Goal: Transaction & Acquisition: Purchase product/service

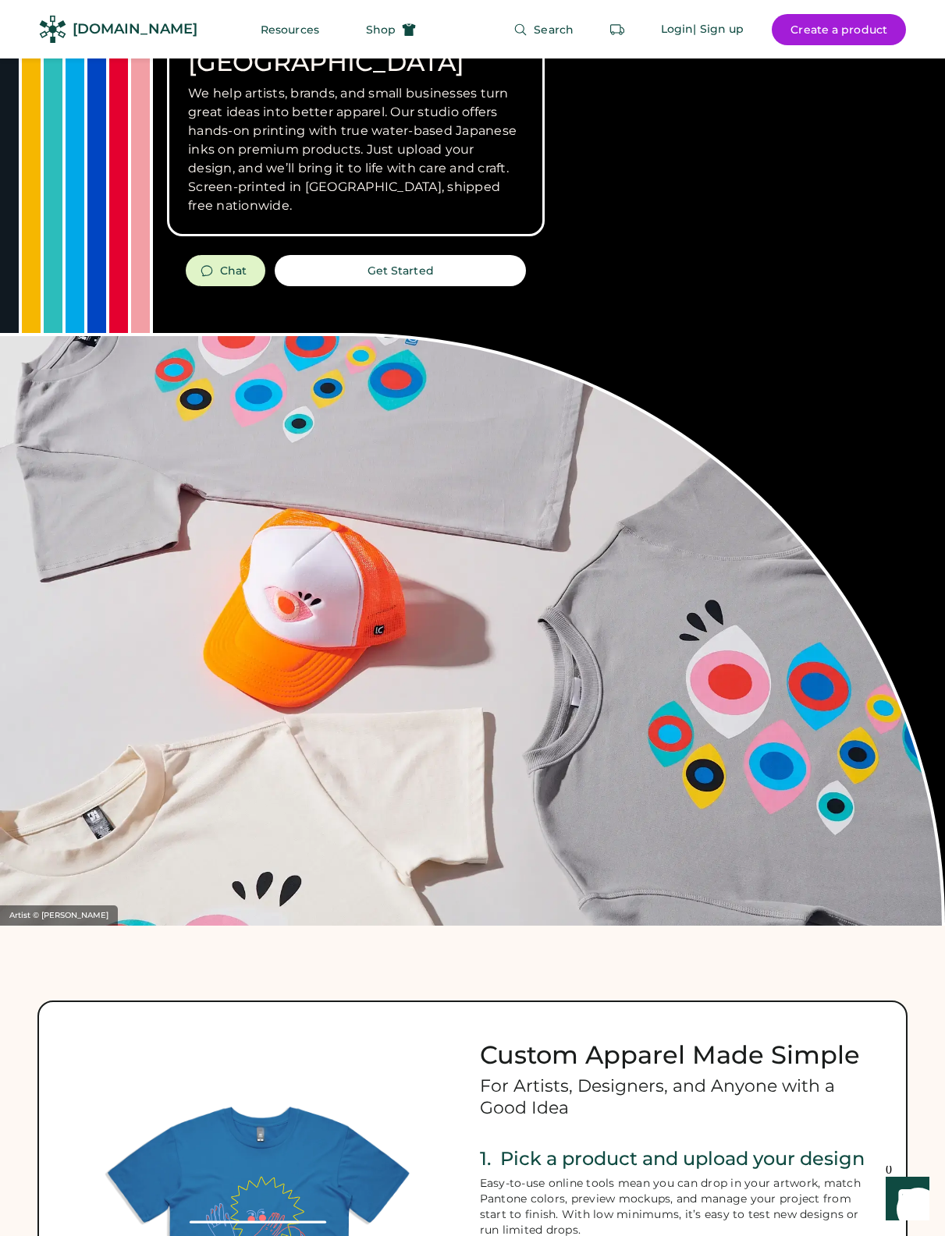
click at [381, 31] on button "Shop" at bounding box center [390, 29] width 87 height 31
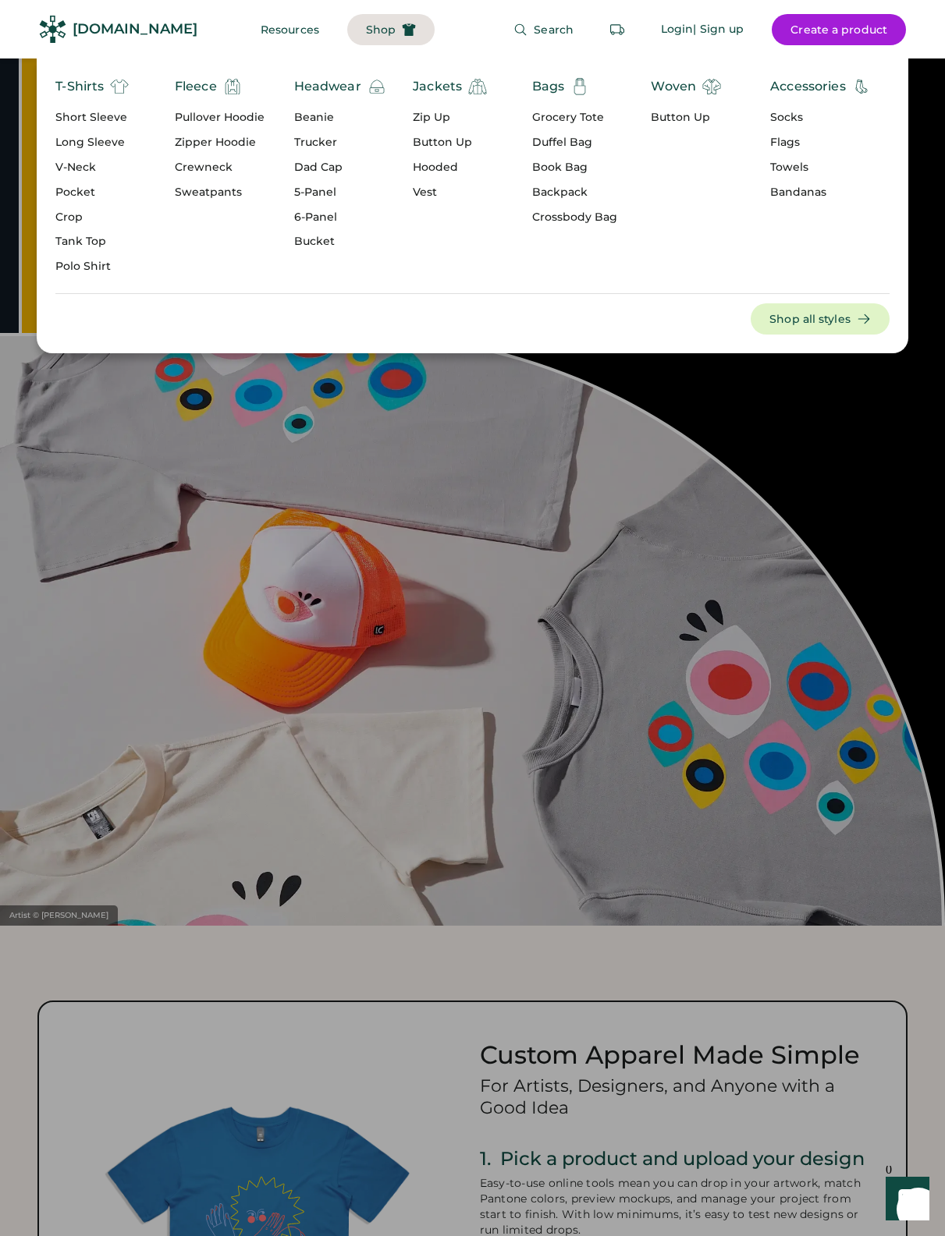
click at [243, 116] on div "Pullover Hoodie" at bounding box center [220, 118] width 90 height 16
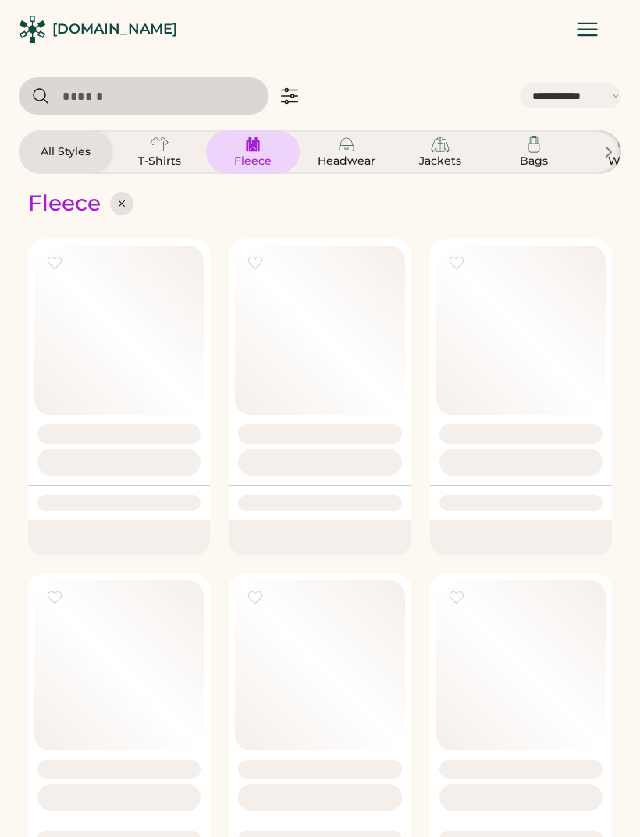
select select "*****"
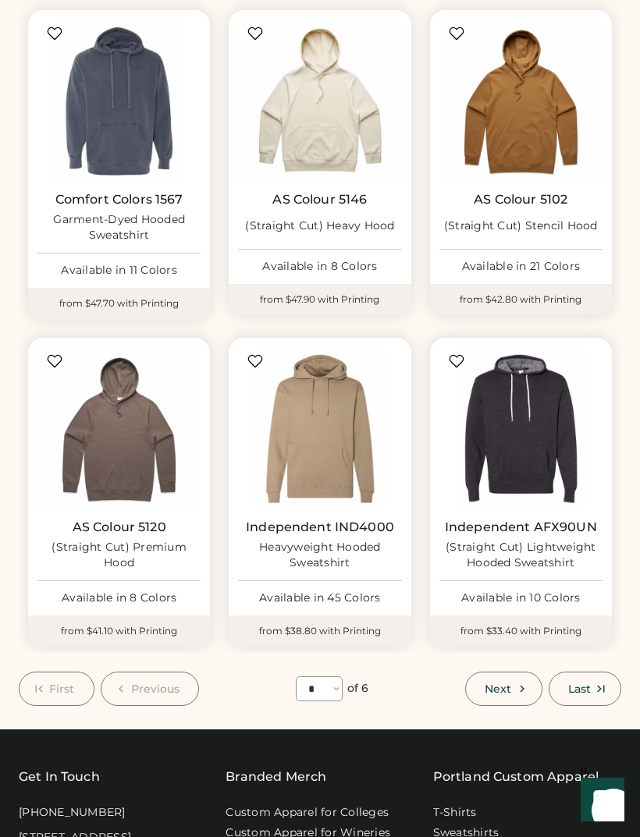
click at [511, 683] on span "Next" at bounding box center [497, 688] width 27 height 11
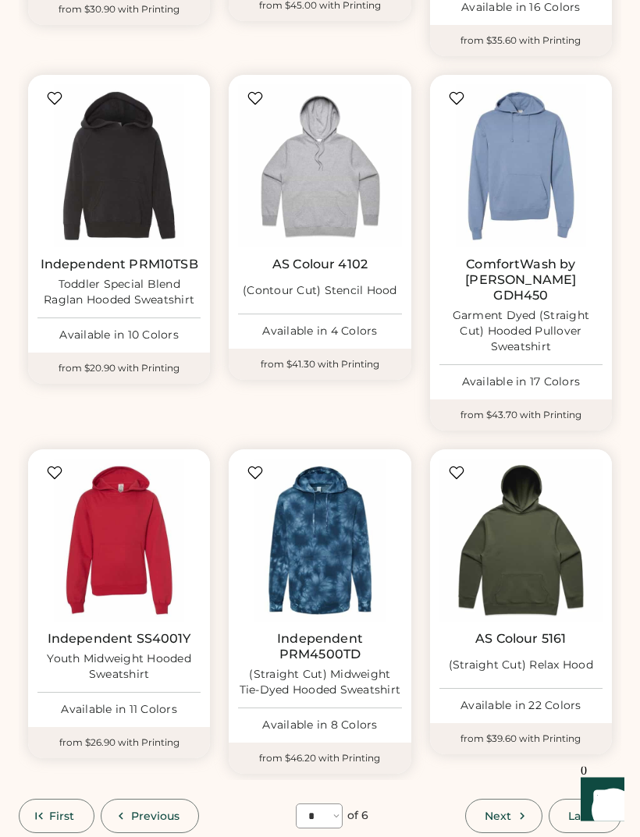
scroll to position [853, 0]
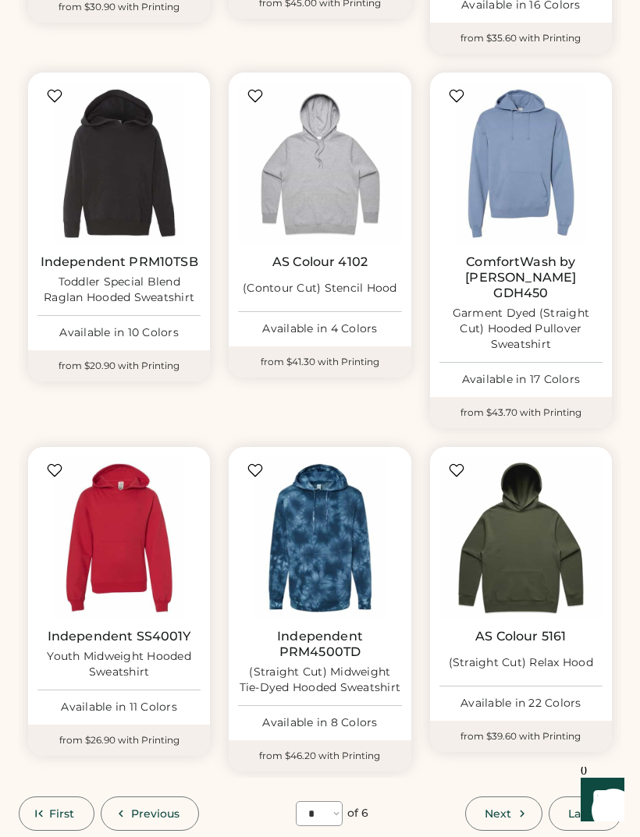
click at [502, 808] on span "Next" at bounding box center [497, 813] width 27 height 11
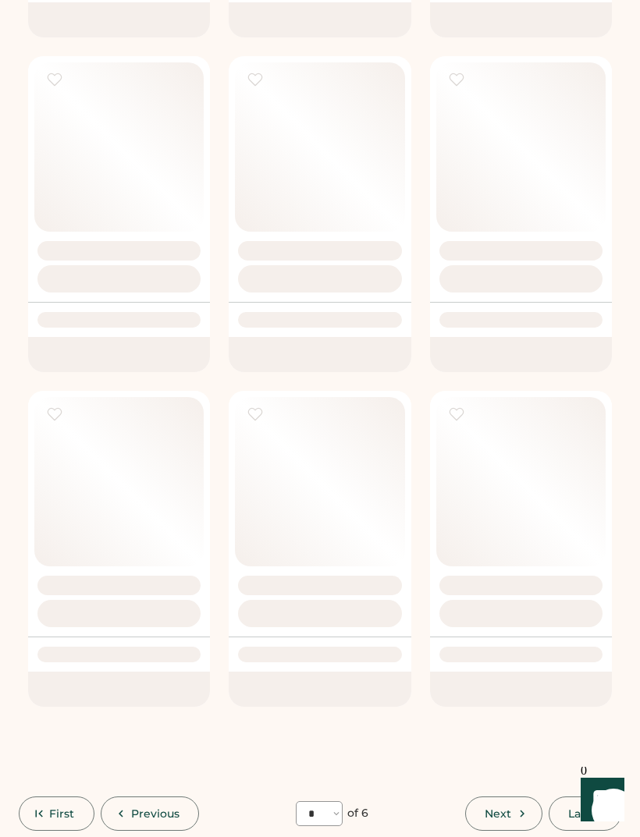
select select "*"
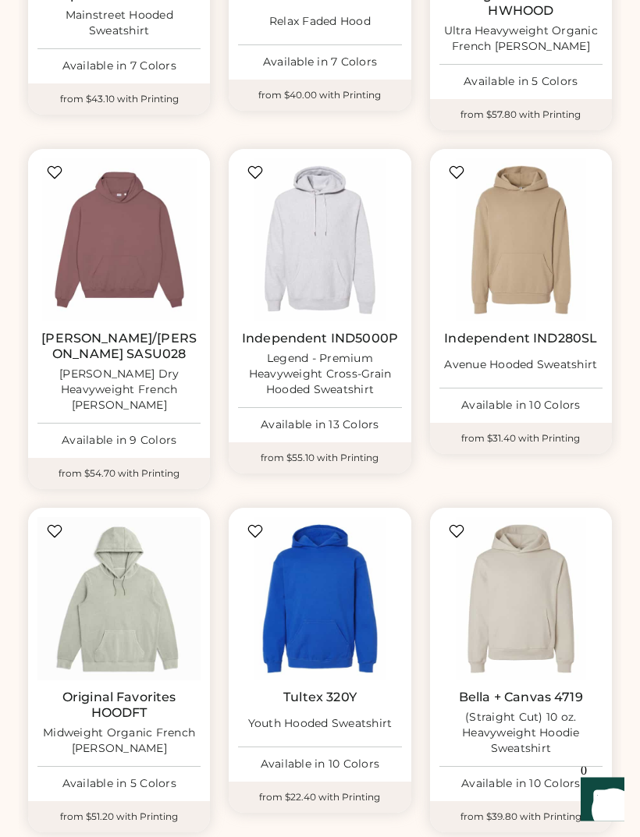
scroll to position [778, 0]
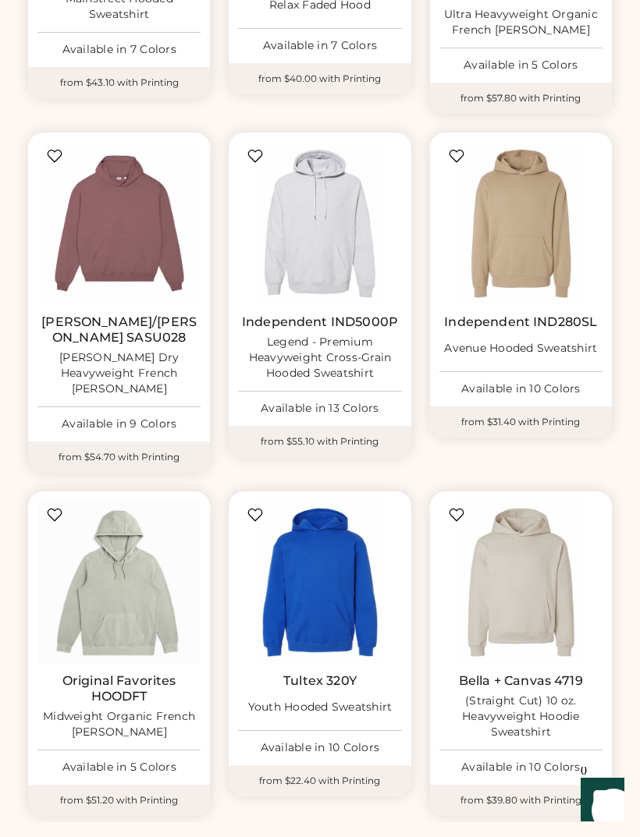
select select "*****"
select select "*"
click at [341, 251] on img at bounding box center [319, 223] width 163 height 163
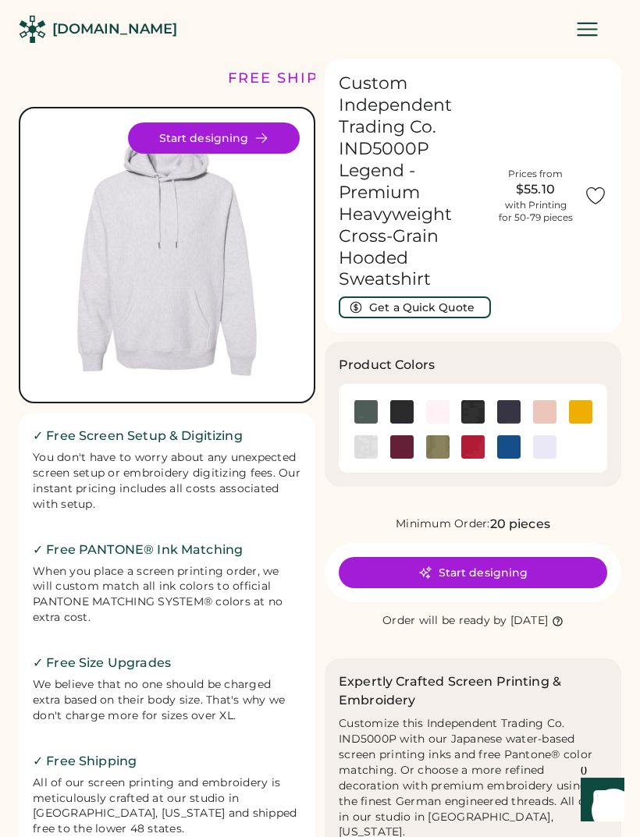
click at [114, 254] on img at bounding box center [166, 254] width 265 height 265
click at [252, 151] on button "Start designing" at bounding box center [214, 137] width 172 height 31
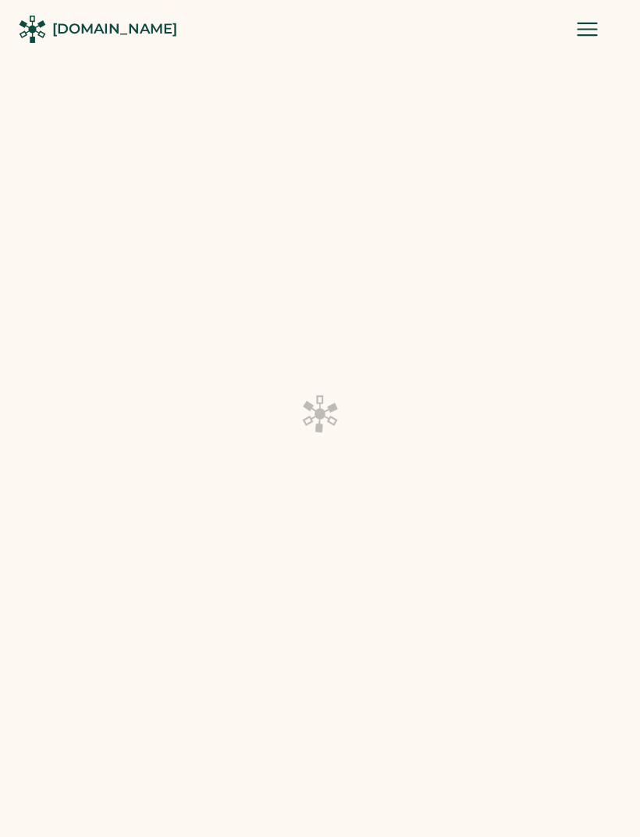
click at [436, 445] on div at bounding box center [320, 418] width 640 height 837
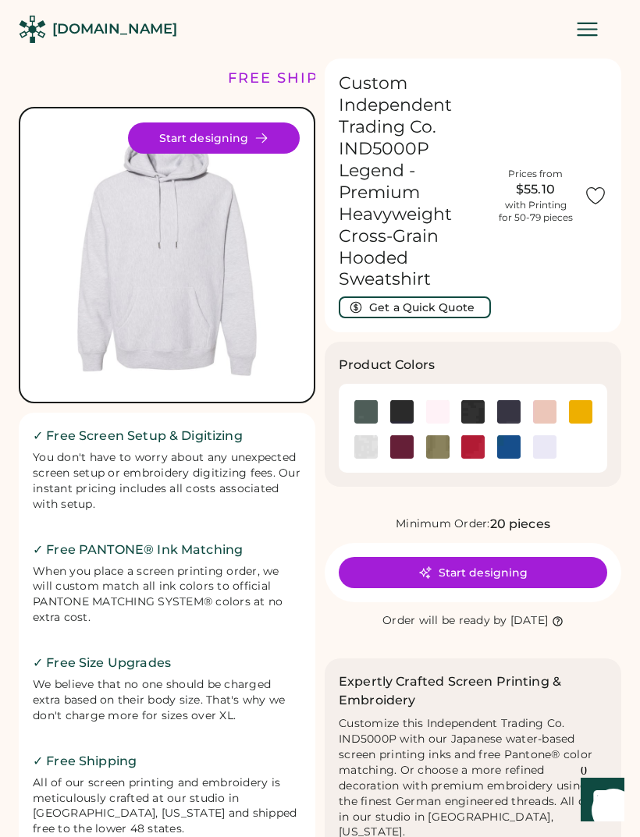
click at [367, 442] on img at bounding box center [365, 446] width 23 height 23
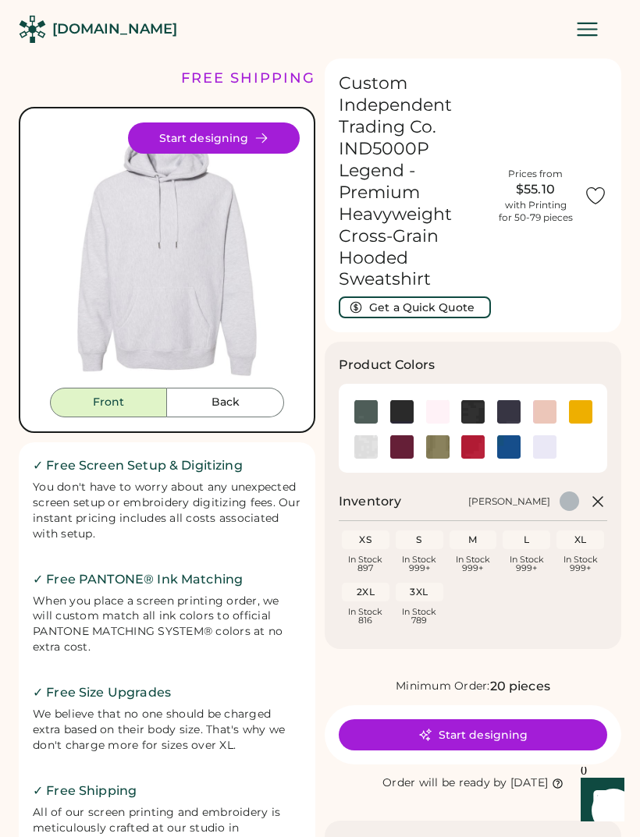
click at [490, 727] on button "Start designing" at bounding box center [473, 734] width 268 height 31
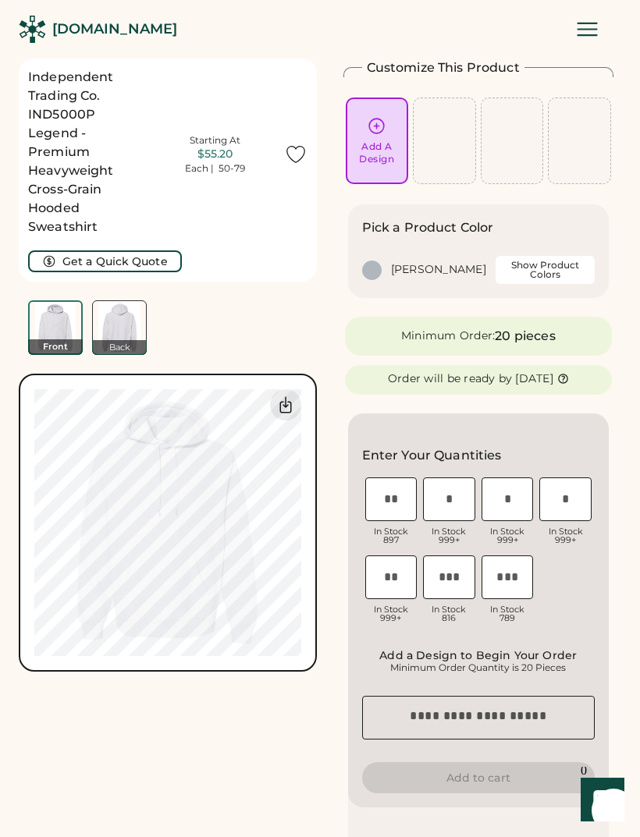
click at [387, 132] on div "Add A Design" at bounding box center [377, 140] width 51 height 49
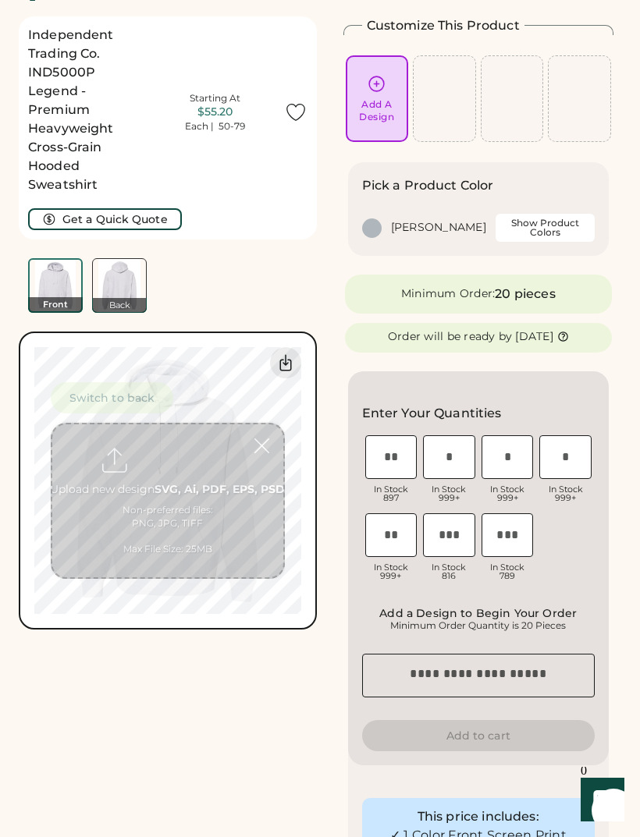
scroll to position [59, 0]
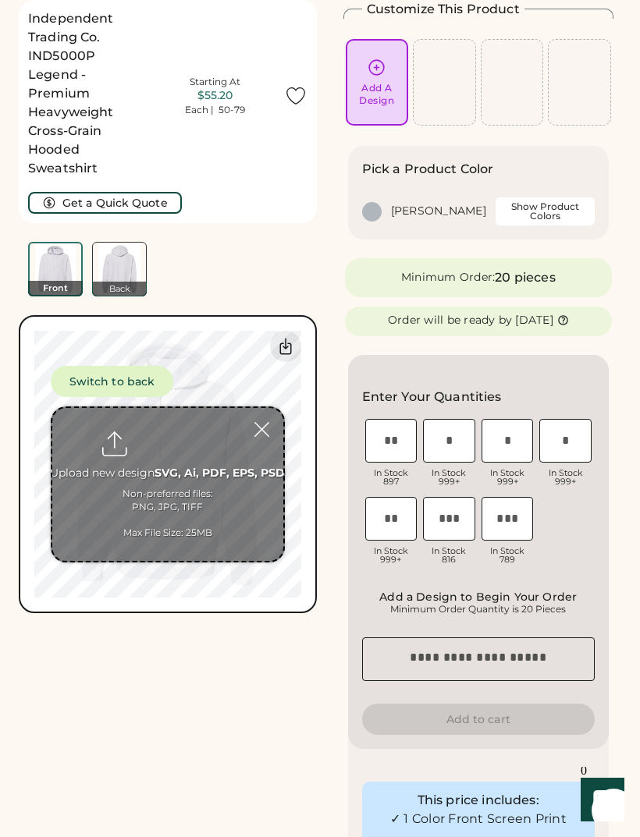
click at [230, 524] on input "file" at bounding box center [167, 484] width 231 height 153
type input "**********"
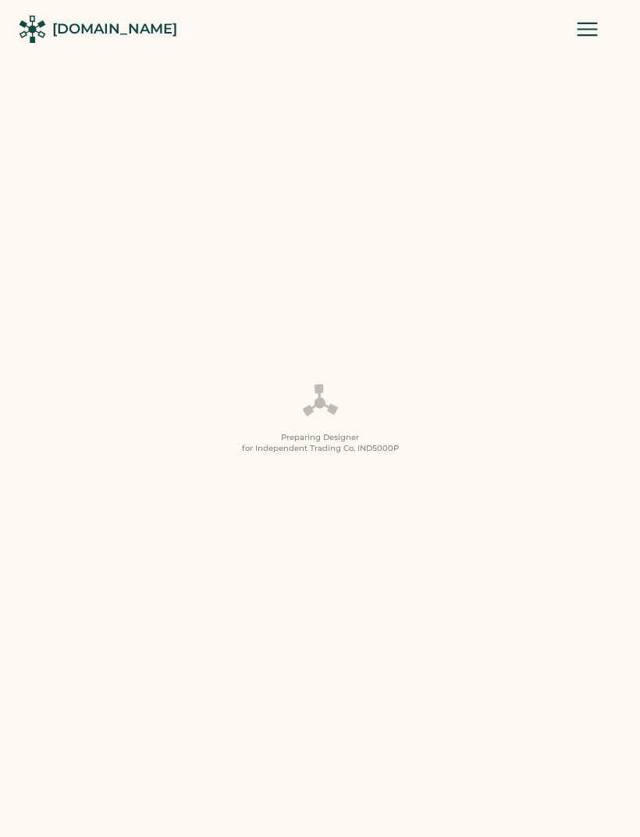
scroll to position [59, 0]
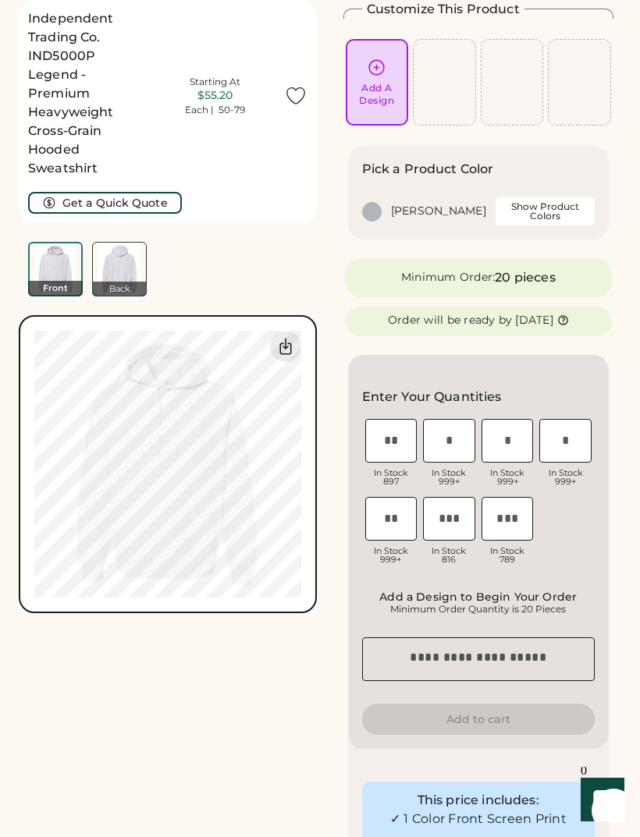
click at [374, 80] on div "Add A Design" at bounding box center [377, 82] width 51 height 49
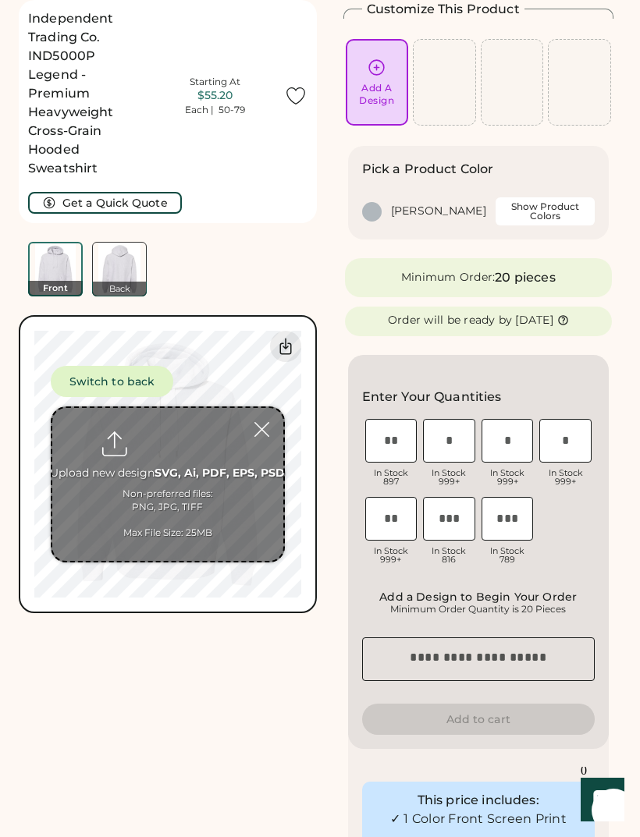
click at [216, 533] on input "file" at bounding box center [167, 484] width 231 height 153
type input "**********"
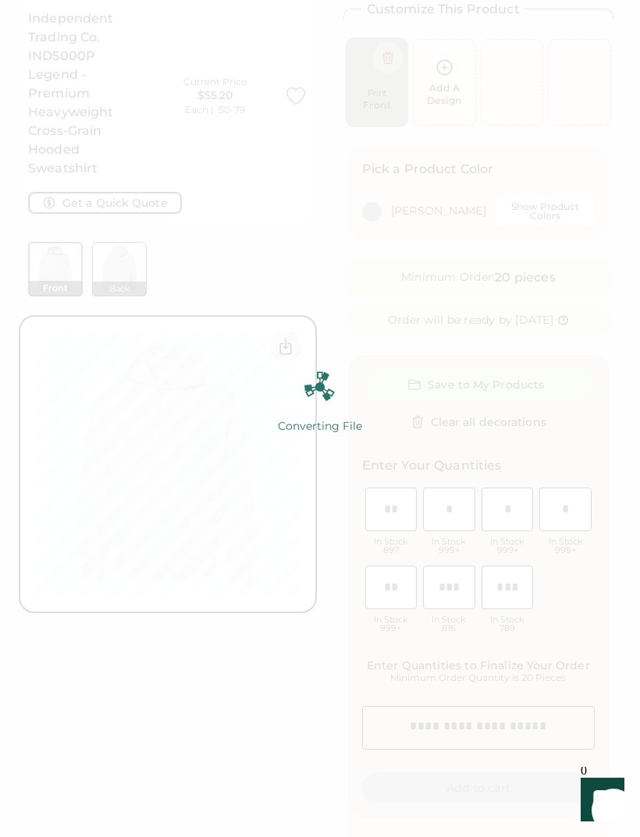
click at [183, 309] on img at bounding box center [320, 418] width 640 height 837
click at [166, 281] on img at bounding box center [320, 418] width 640 height 837
click at [162, 279] on img at bounding box center [320, 418] width 640 height 837
click at [176, 289] on img at bounding box center [320, 418] width 640 height 837
click at [169, 284] on img at bounding box center [320, 418] width 640 height 837
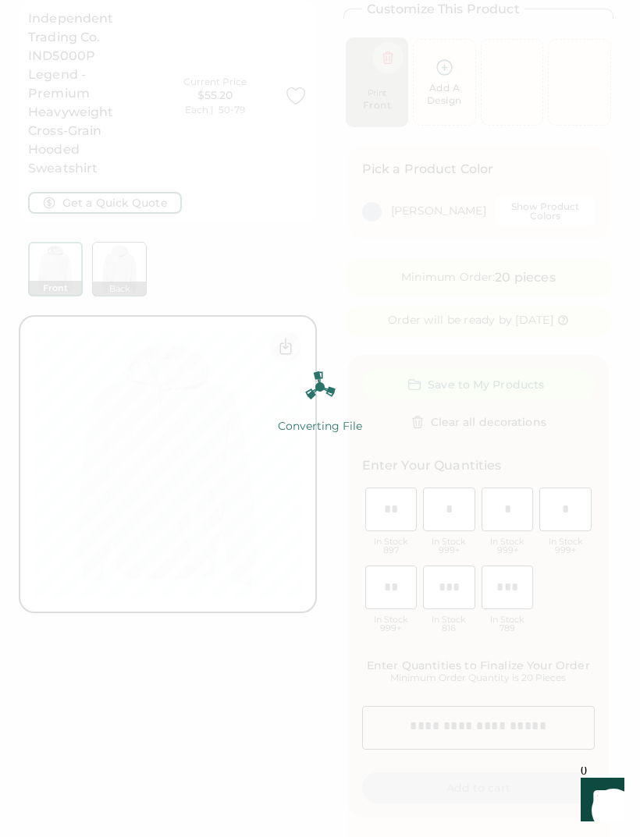
click at [126, 275] on img at bounding box center [320, 418] width 640 height 837
click at [362, 408] on div "Converting File 100% 100%" at bounding box center [319, 418] width 195 height 94
